Goal: Navigation & Orientation: Find specific page/section

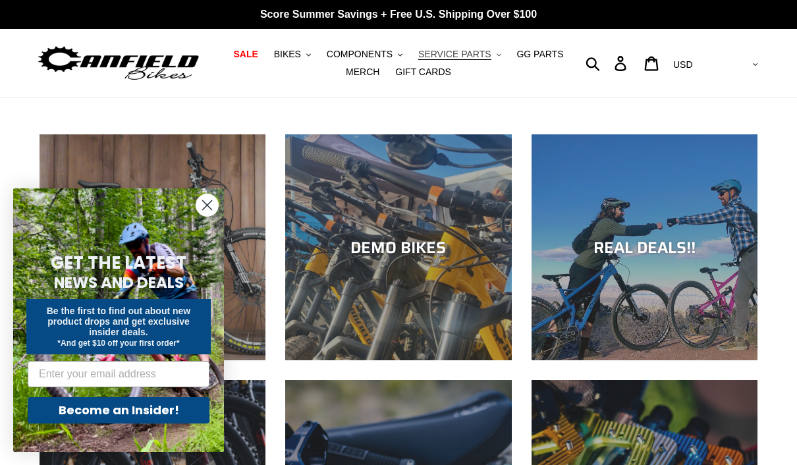
click at [476, 57] on span "SERVICE PARTS" at bounding box center [454, 54] width 72 height 11
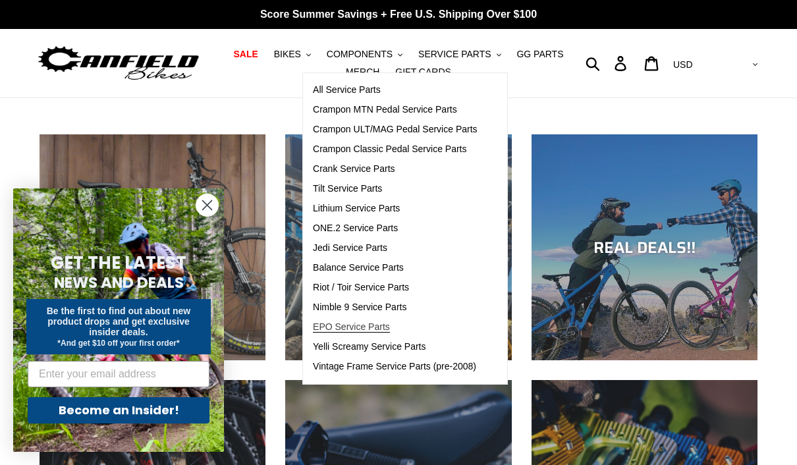
click at [360, 330] on span "EPO Service Parts" at bounding box center [351, 326] width 77 height 11
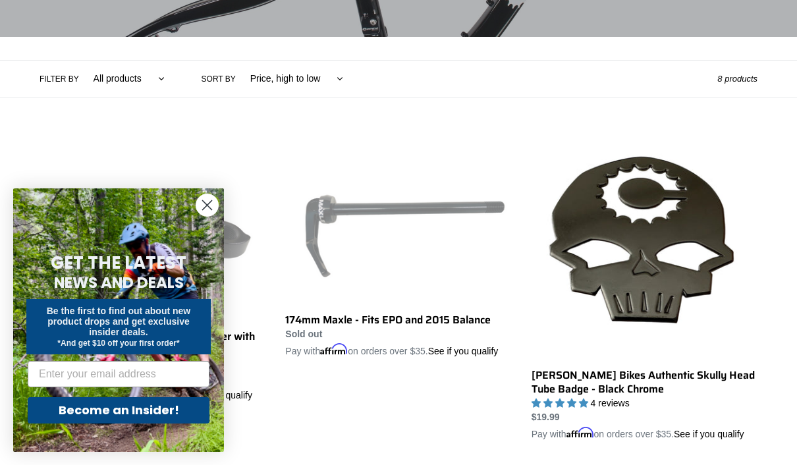
scroll to position [259, 0]
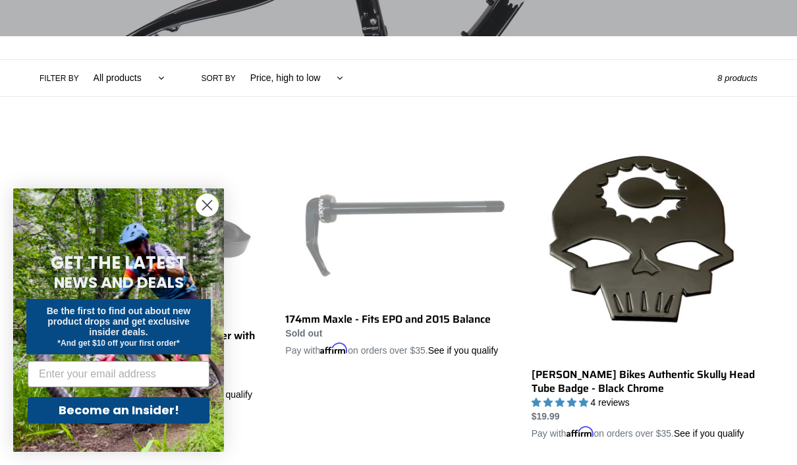
click at [208, 216] on circle "Close dialog" at bounding box center [207, 205] width 22 height 22
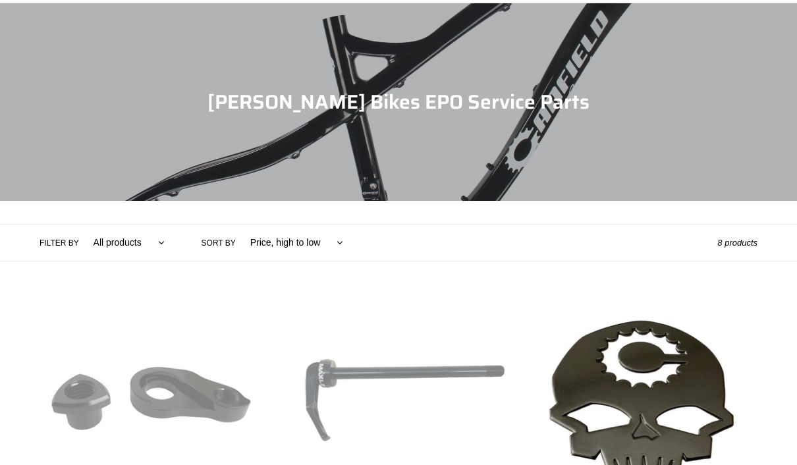
scroll to position [0, 0]
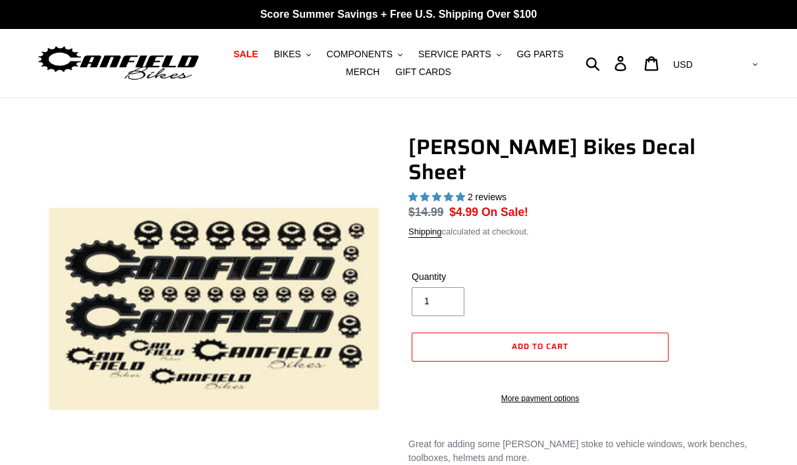
select select "highest-rating"
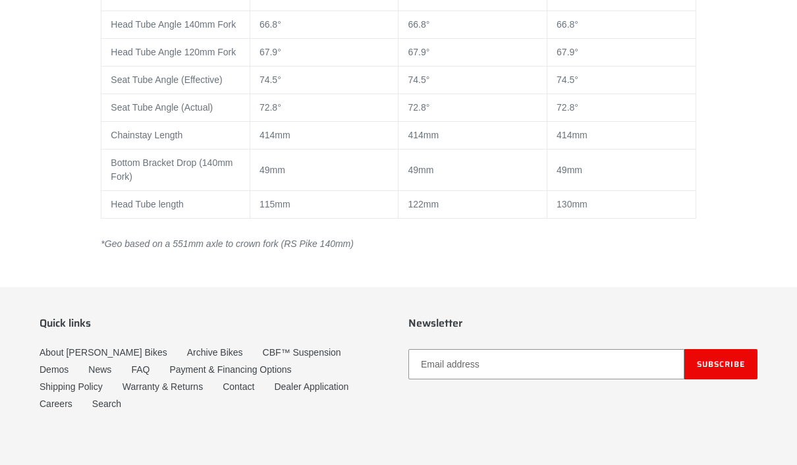
scroll to position [1283, 0]
